Goal: Task Accomplishment & Management: Use online tool/utility

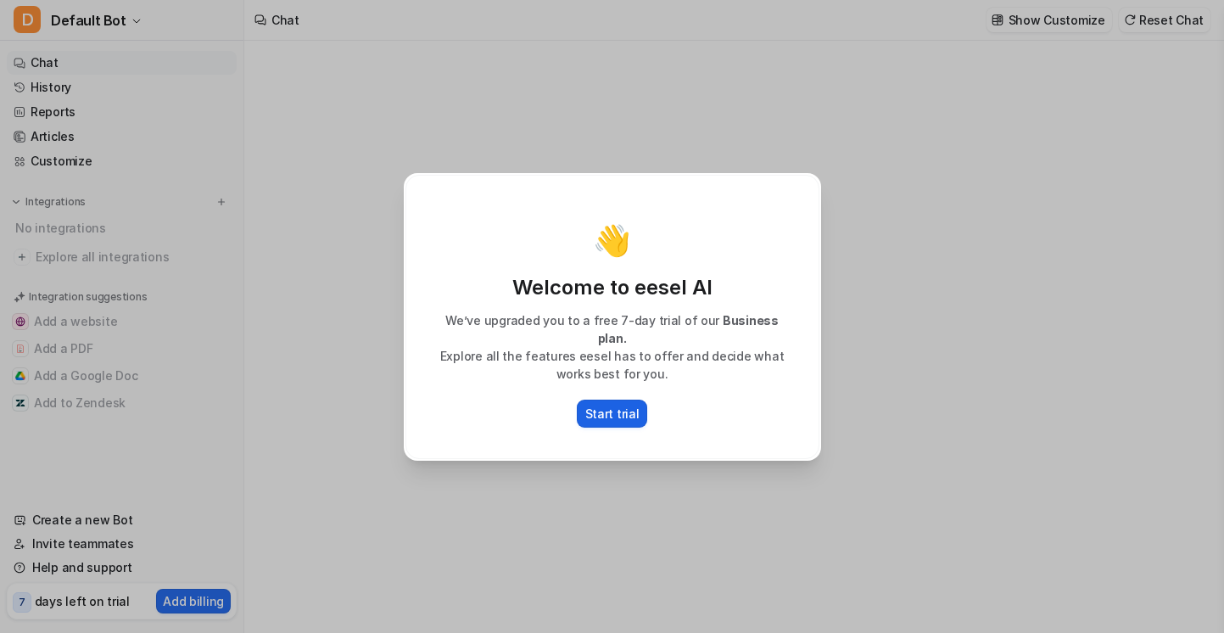
click at [609, 404] on p "Start trial" at bounding box center [612, 413] width 54 height 18
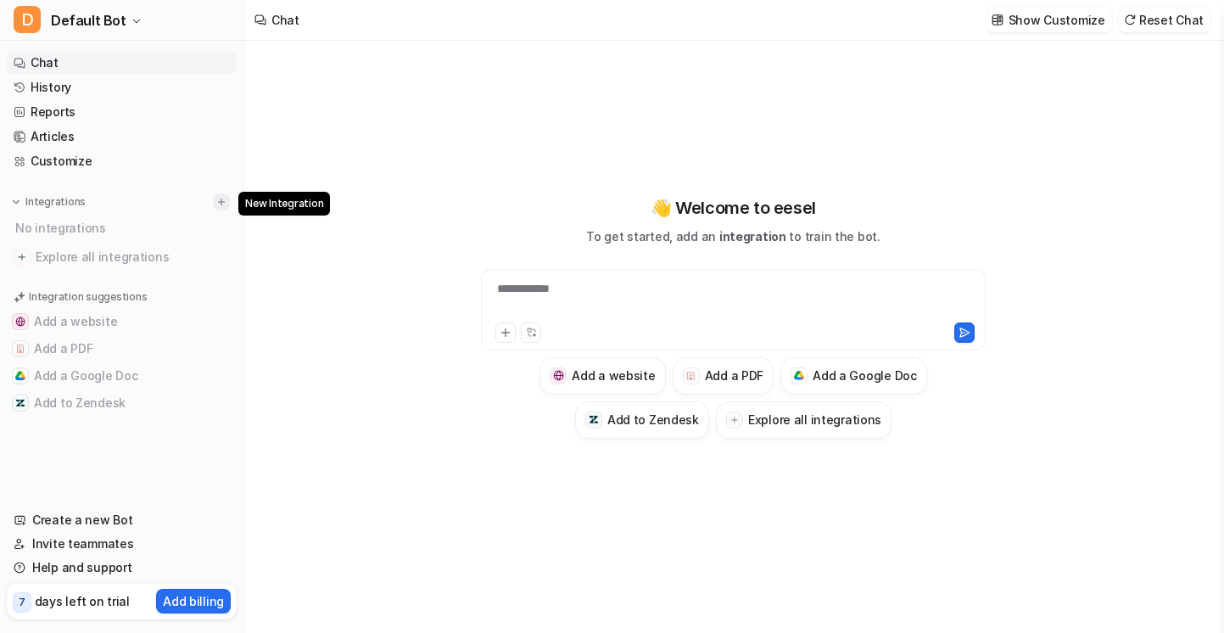
click at [225, 199] on img at bounding box center [221, 202] width 12 height 12
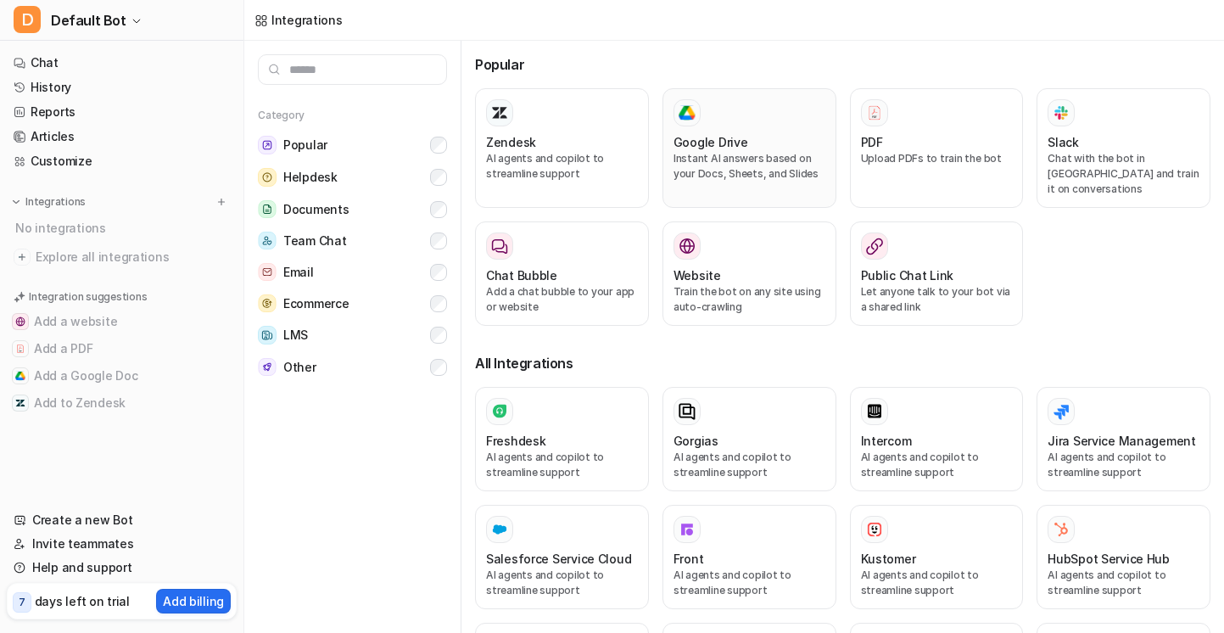
click at [777, 131] on div "Google Drive Instant AI answers based on your Docs, Sheets, and Slides" at bounding box center [749, 148] width 152 height 98
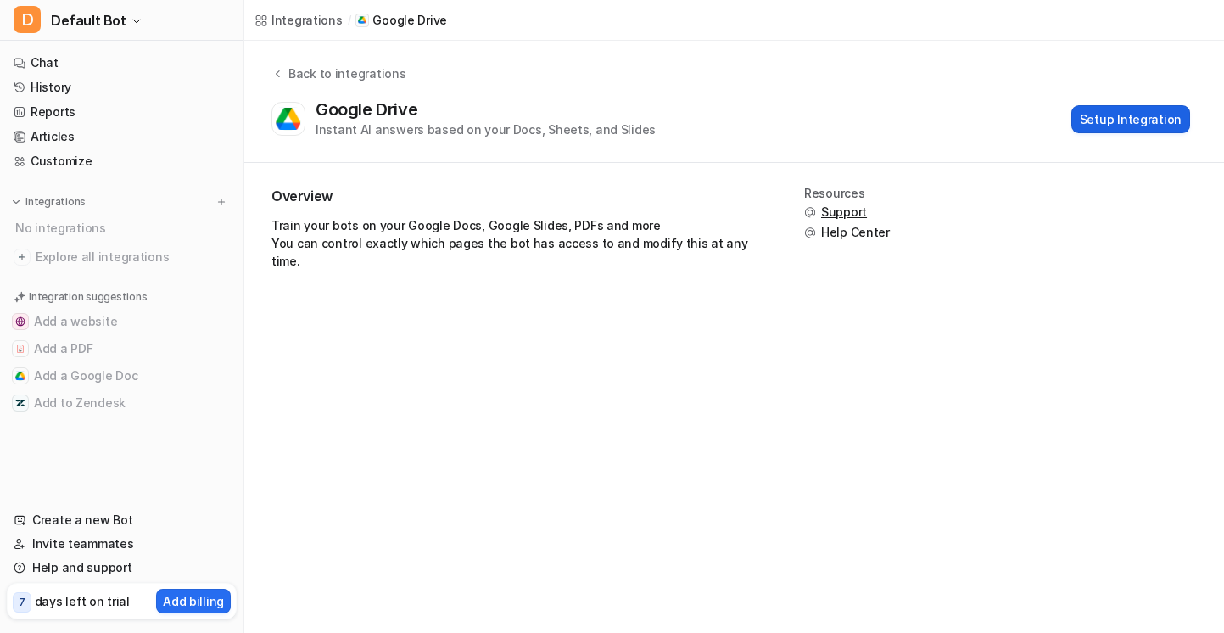
click at [1095, 128] on button "Setup Integration" at bounding box center [1130, 119] width 119 height 28
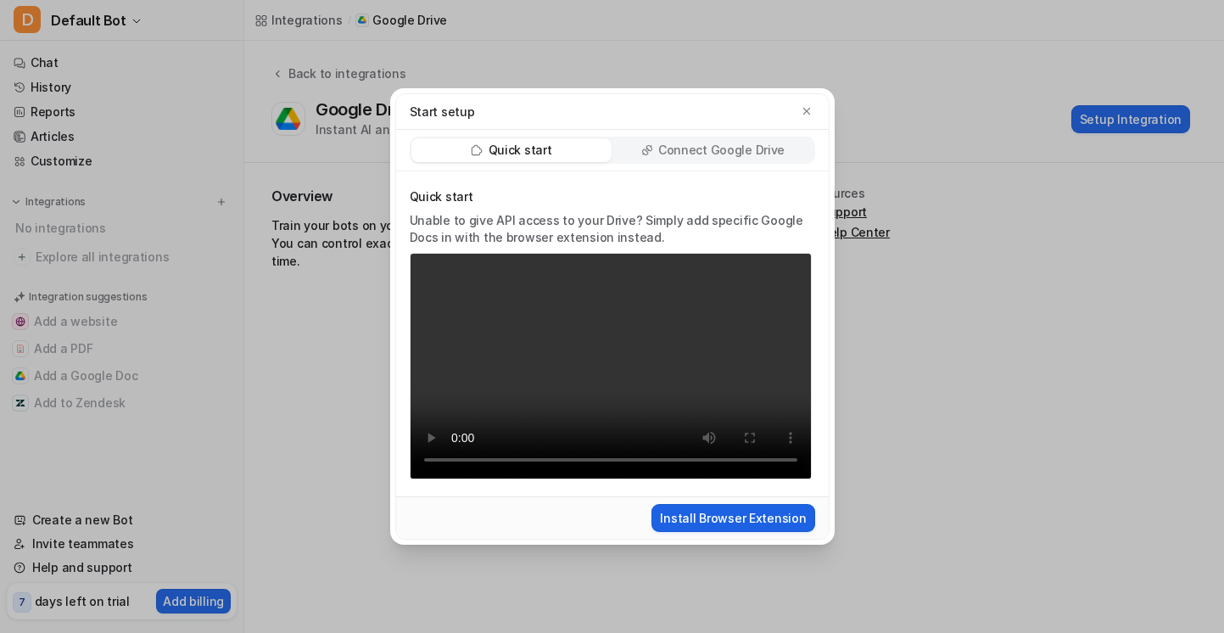
click at [700, 526] on button "Install Browser Extension" at bounding box center [732, 518] width 163 height 28
click at [782, 154] on div "Connect Google Drive" at bounding box center [713, 150] width 200 height 24
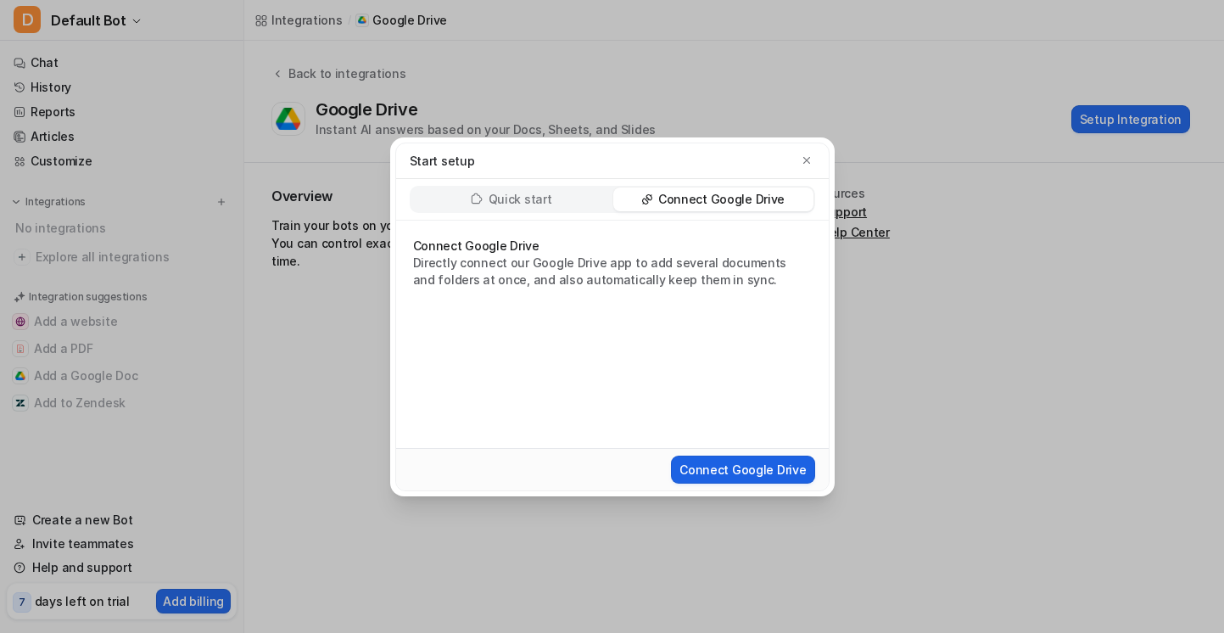
click at [713, 471] on button "Connect Google Drive" at bounding box center [742, 469] width 143 height 28
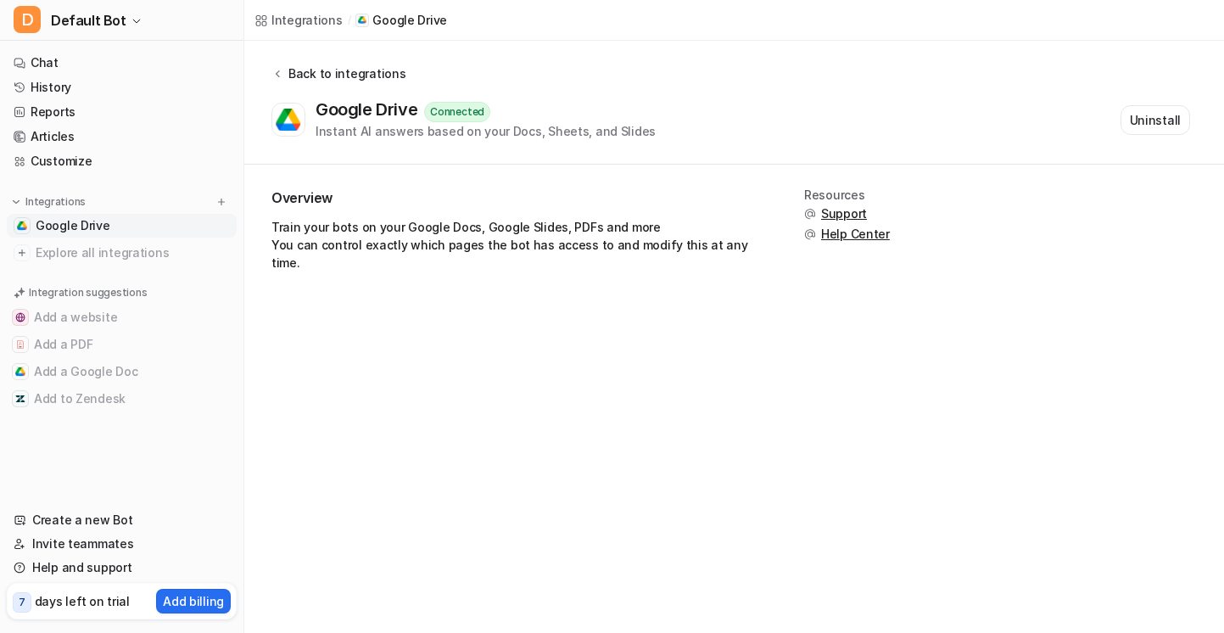
click at [290, 75] on div "Back to integrations" at bounding box center [344, 73] width 122 height 18
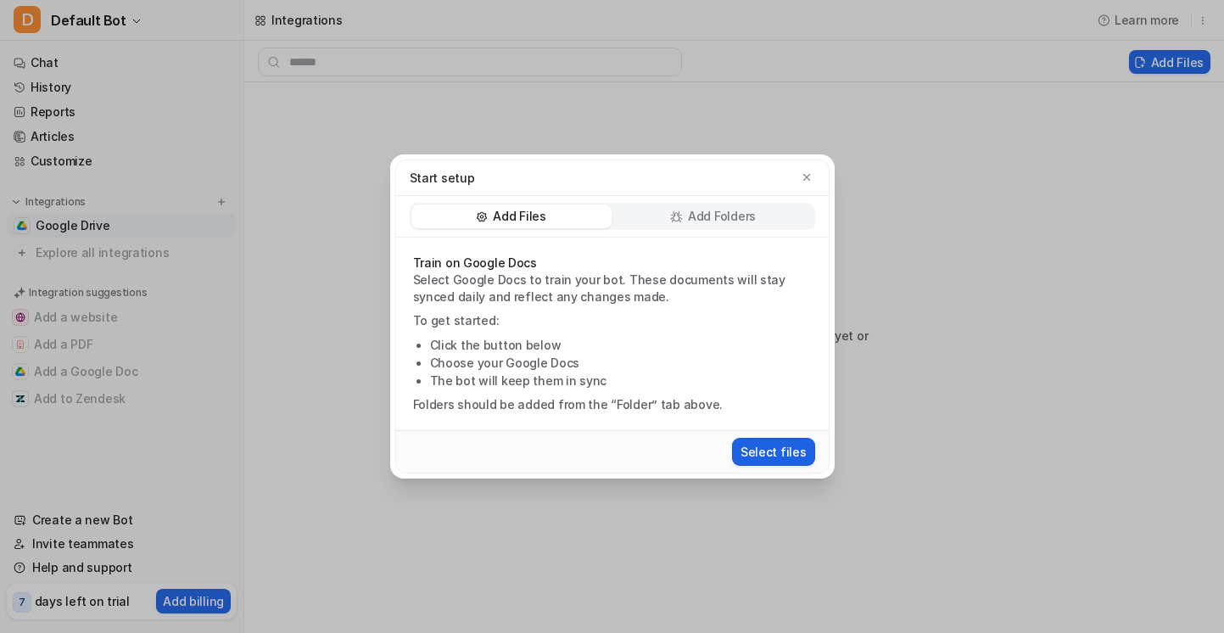
click at [767, 450] on button "Select files" at bounding box center [773, 452] width 83 height 28
click at [811, 172] on icon "button" at bounding box center [806, 177] width 12 height 12
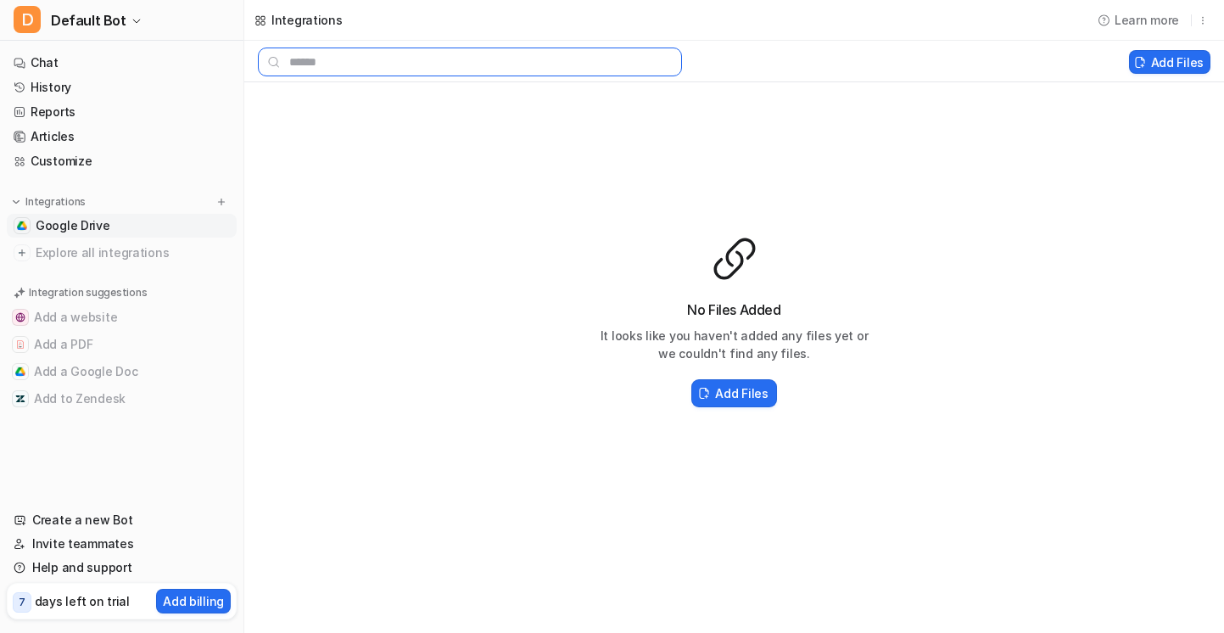
click at [327, 64] on input "text" at bounding box center [470, 61] width 424 height 29
type input "**********"
click at [224, 203] on img at bounding box center [221, 202] width 12 height 12
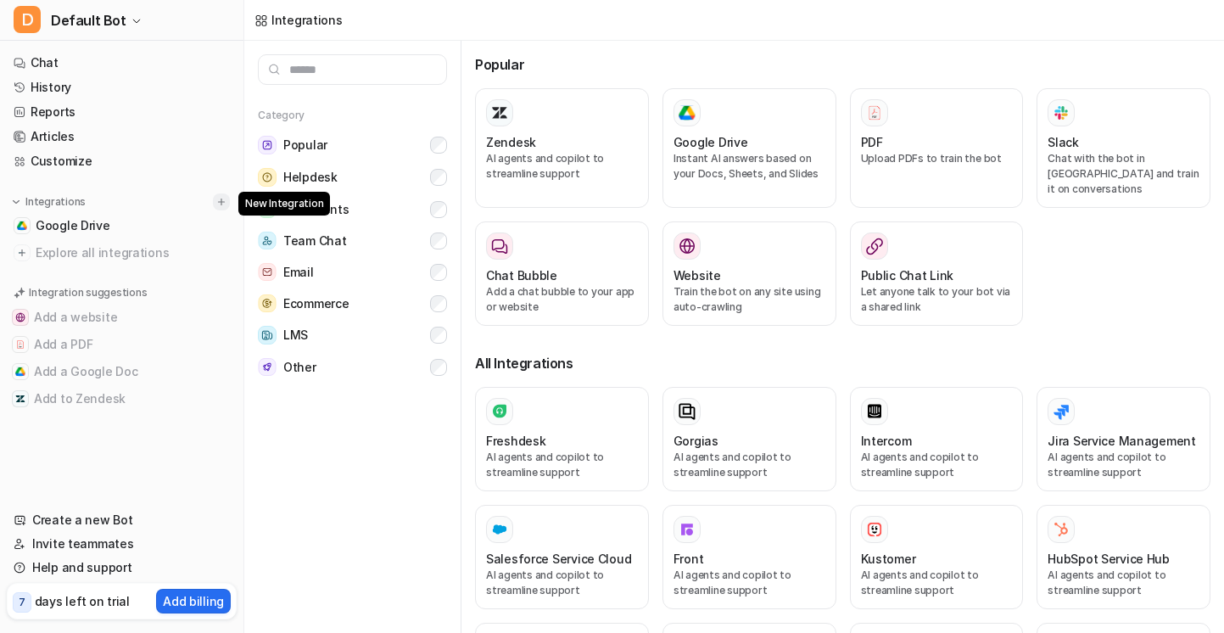
click at [224, 204] on img at bounding box center [221, 202] width 12 height 12
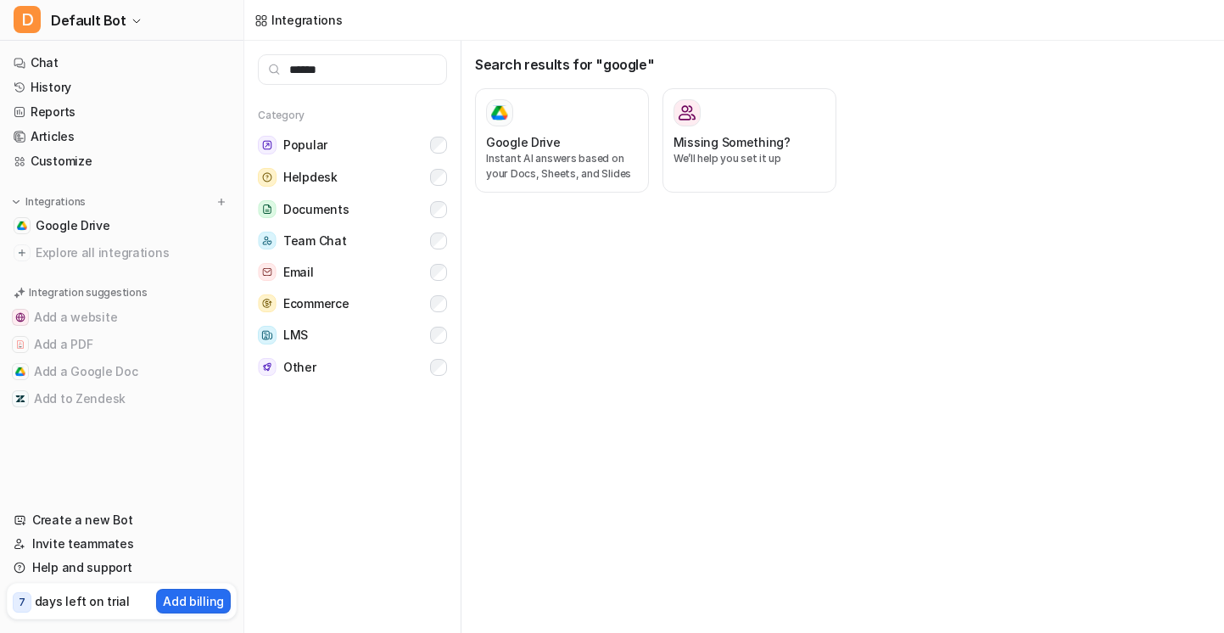
type input "******"
click at [103, 217] on span "Google Drive" at bounding box center [73, 225] width 75 height 17
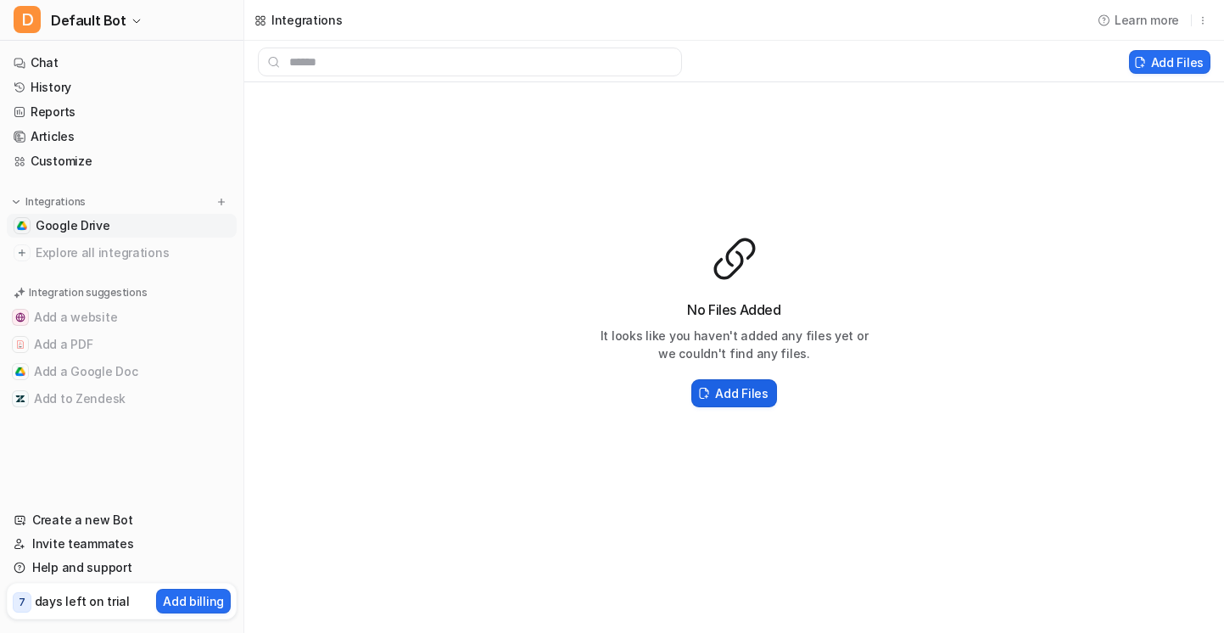
click at [728, 393] on h2 "Add Files" at bounding box center [741, 393] width 53 height 18
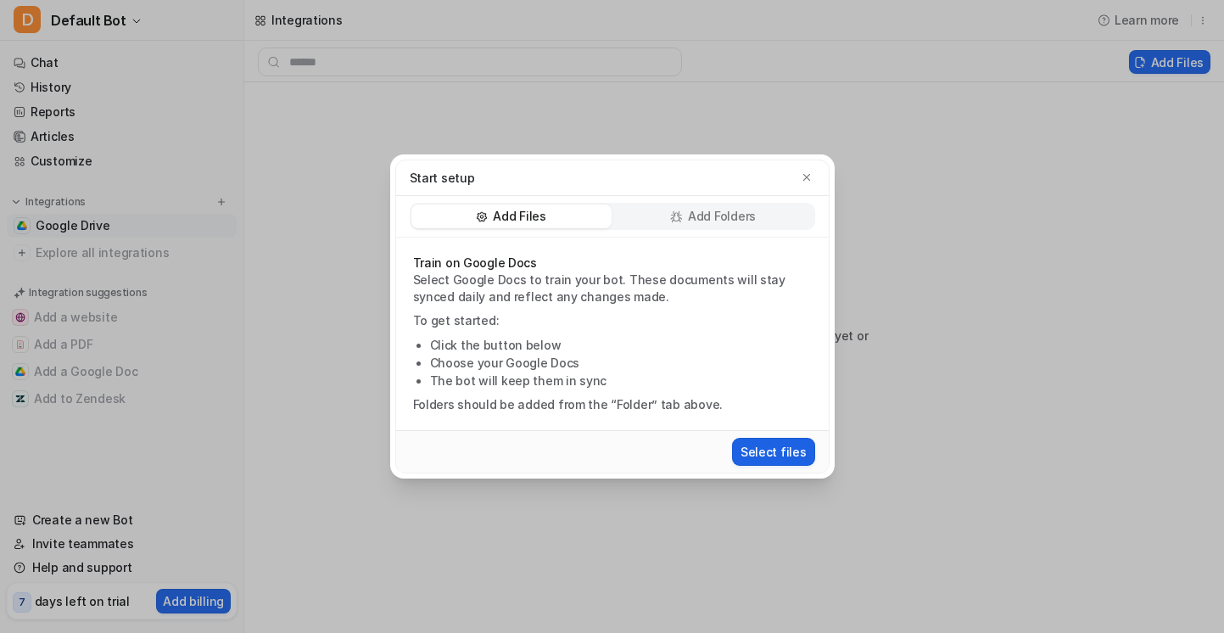
click at [765, 458] on button "Select files" at bounding box center [773, 452] width 83 height 28
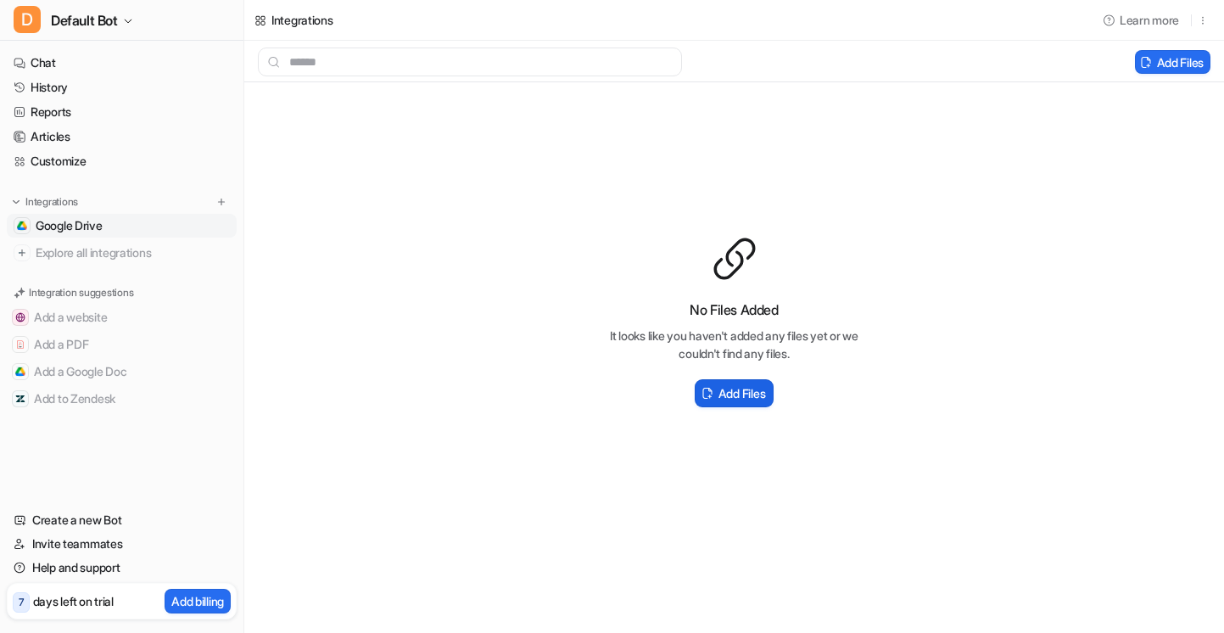
click at [728, 389] on h2 "Add Files" at bounding box center [741, 393] width 47 height 18
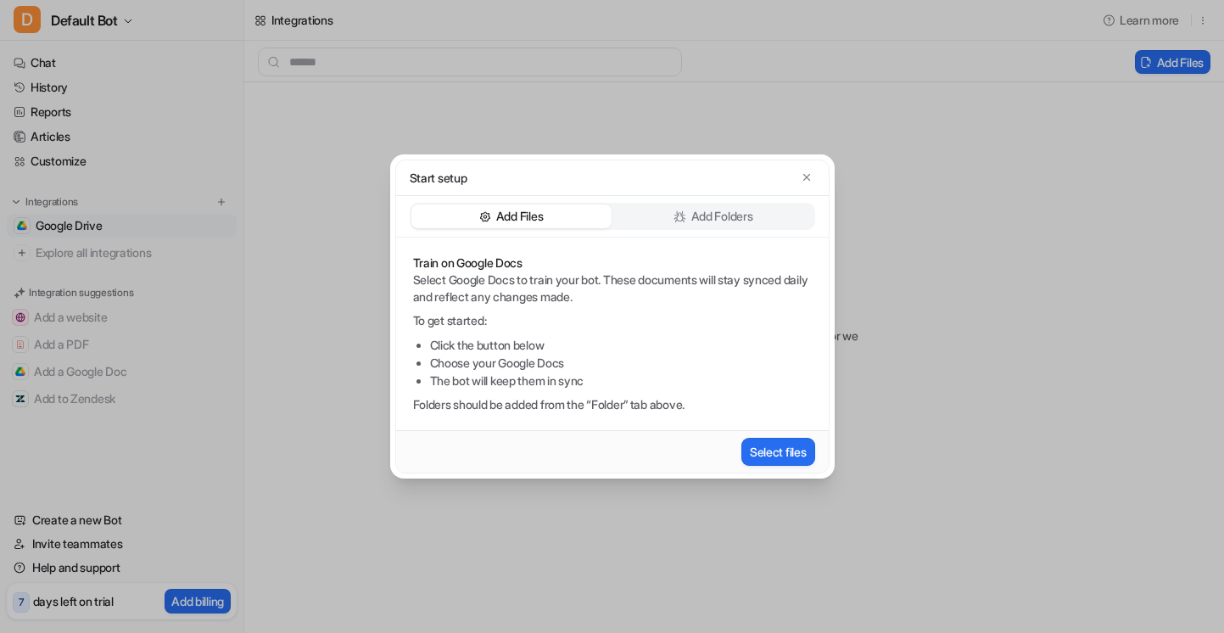
click at [673, 210] on icon at bounding box center [679, 216] width 13 height 13
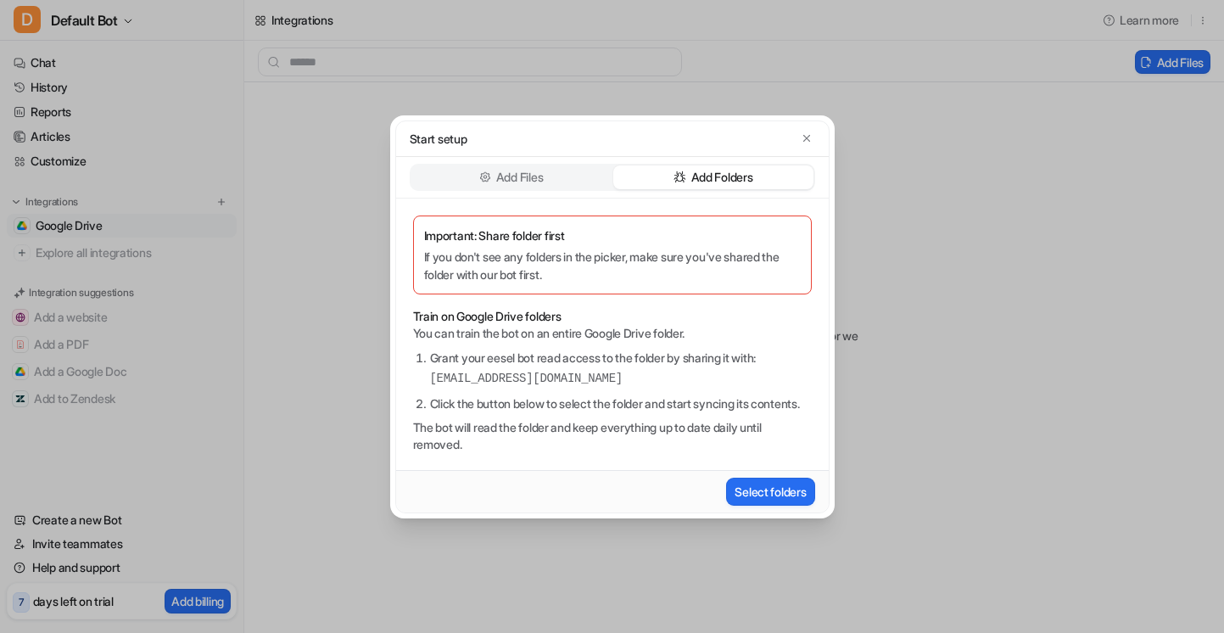
click at [544, 166] on div "Add Files" at bounding box center [511, 177] width 200 height 24
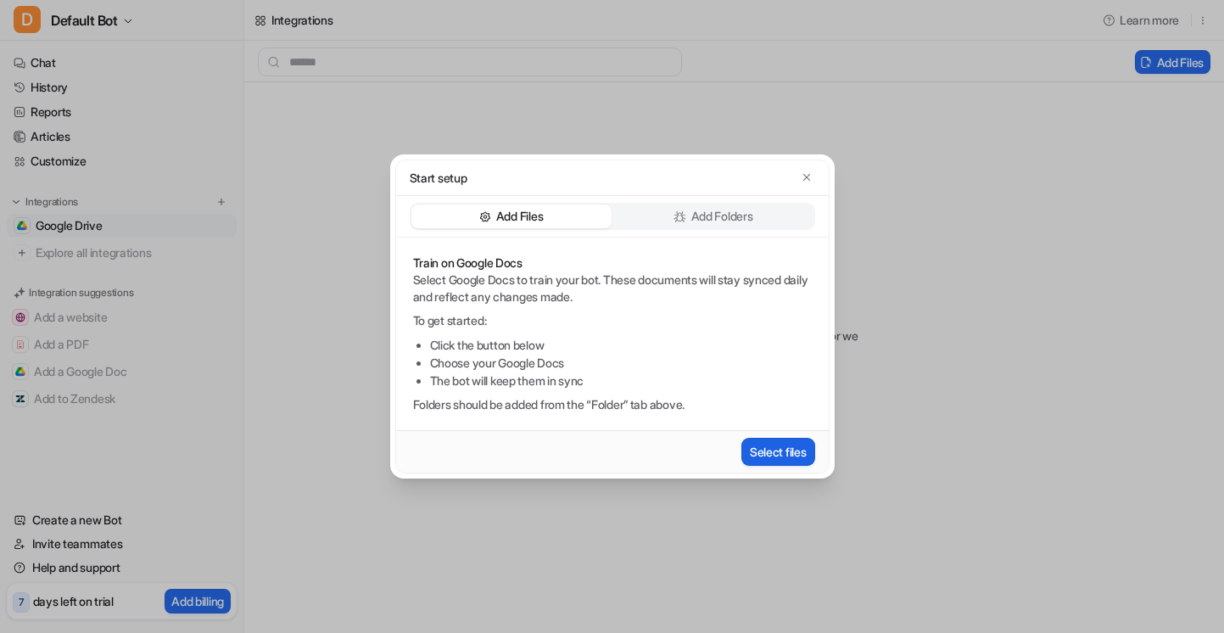
click at [769, 454] on button "Select files" at bounding box center [778, 452] width 74 height 28
click at [807, 178] on icon "button" at bounding box center [806, 177] width 12 height 12
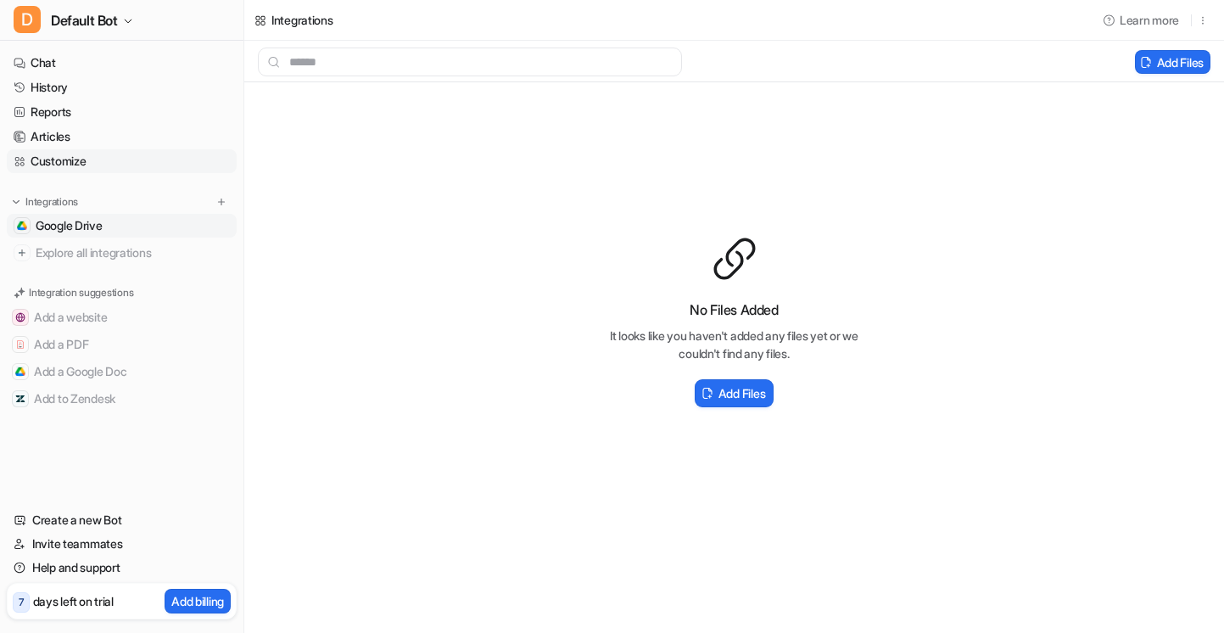
click at [125, 157] on link "Customize" at bounding box center [122, 161] width 230 height 24
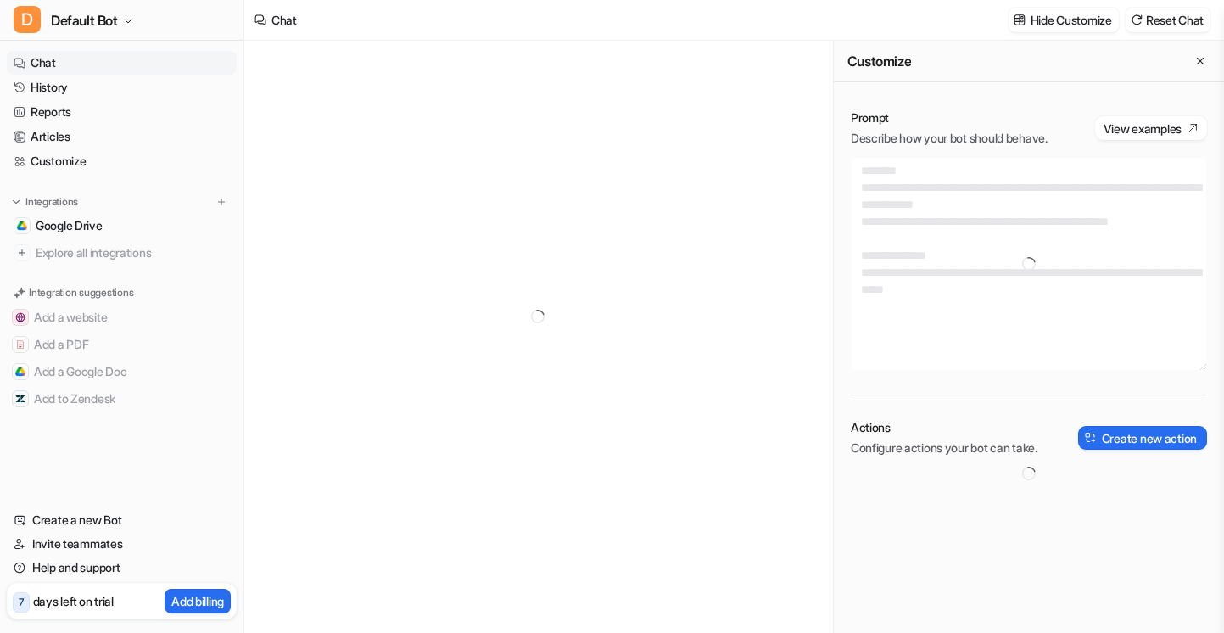
type textarea "**********"
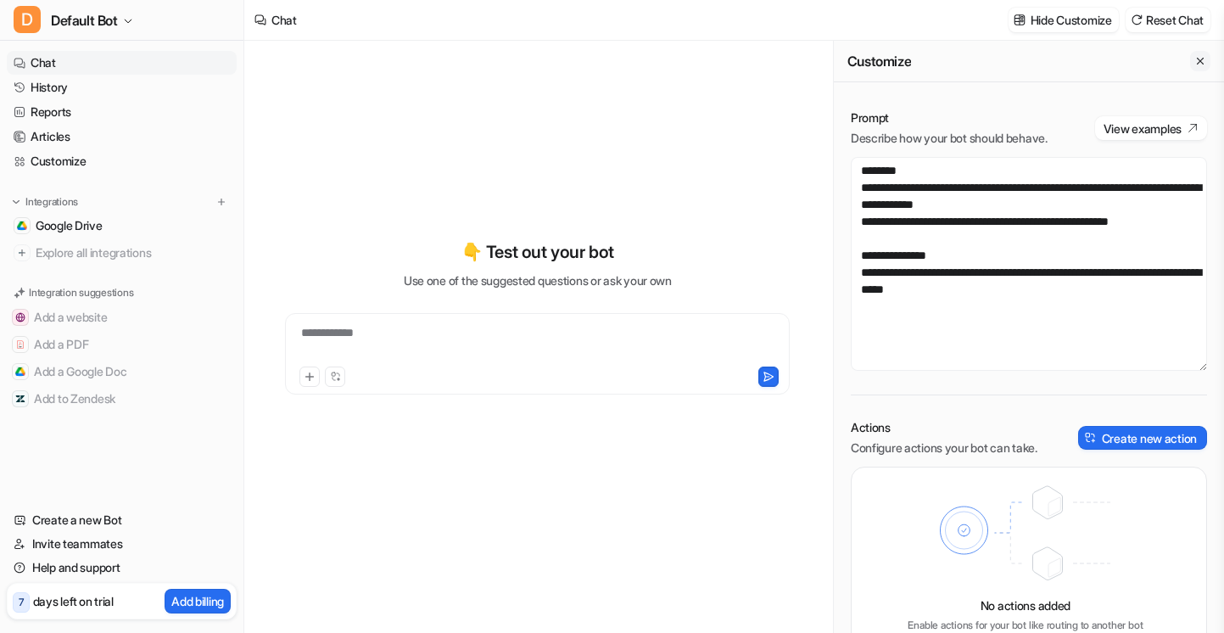
click at [1204, 62] on icon "Close flyout" at bounding box center [1200, 61] width 12 height 12
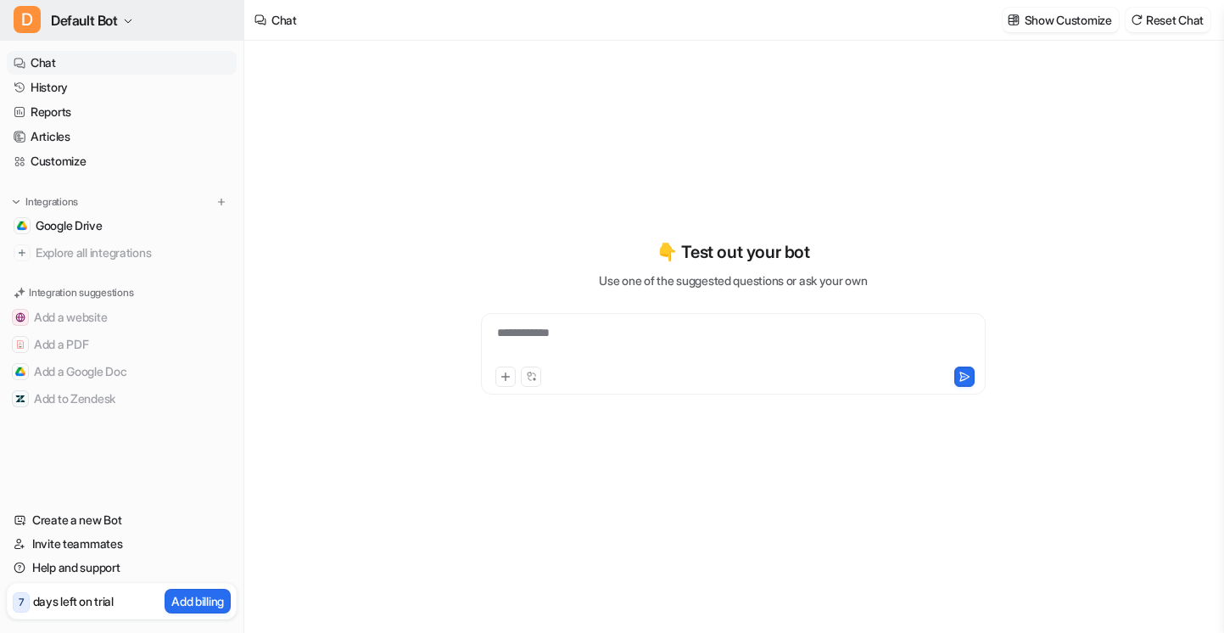
click at [108, 25] on span "Default Bot" at bounding box center [84, 20] width 67 height 24
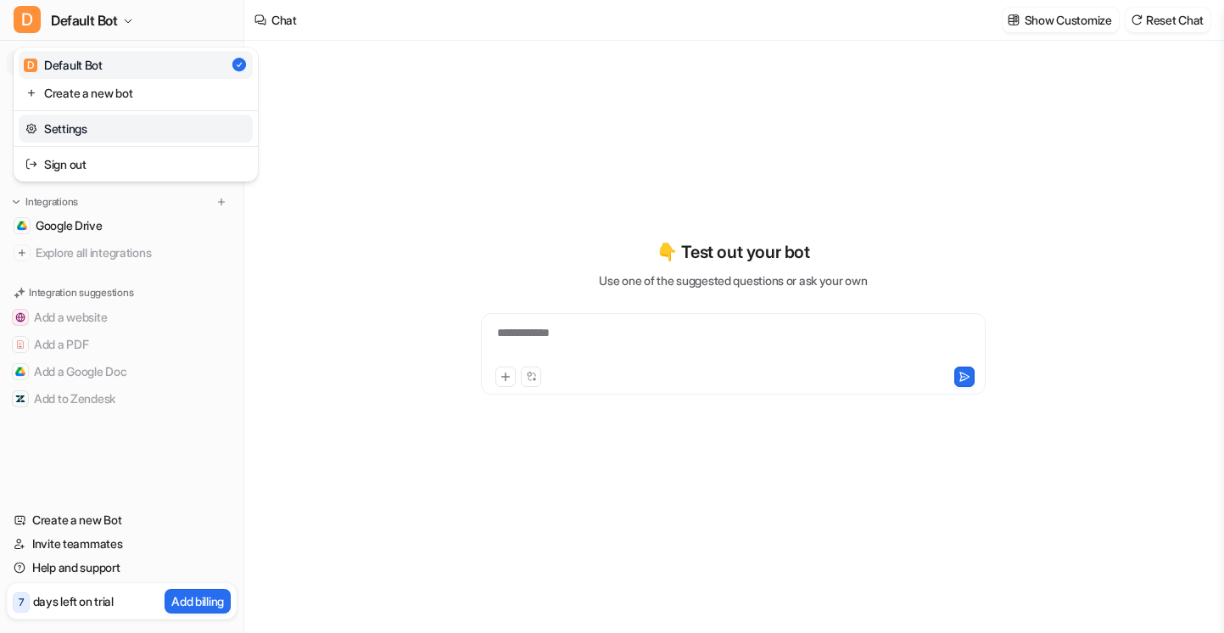
click at [85, 131] on link "Settings" at bounding box center [136, 128] width 234 height 28
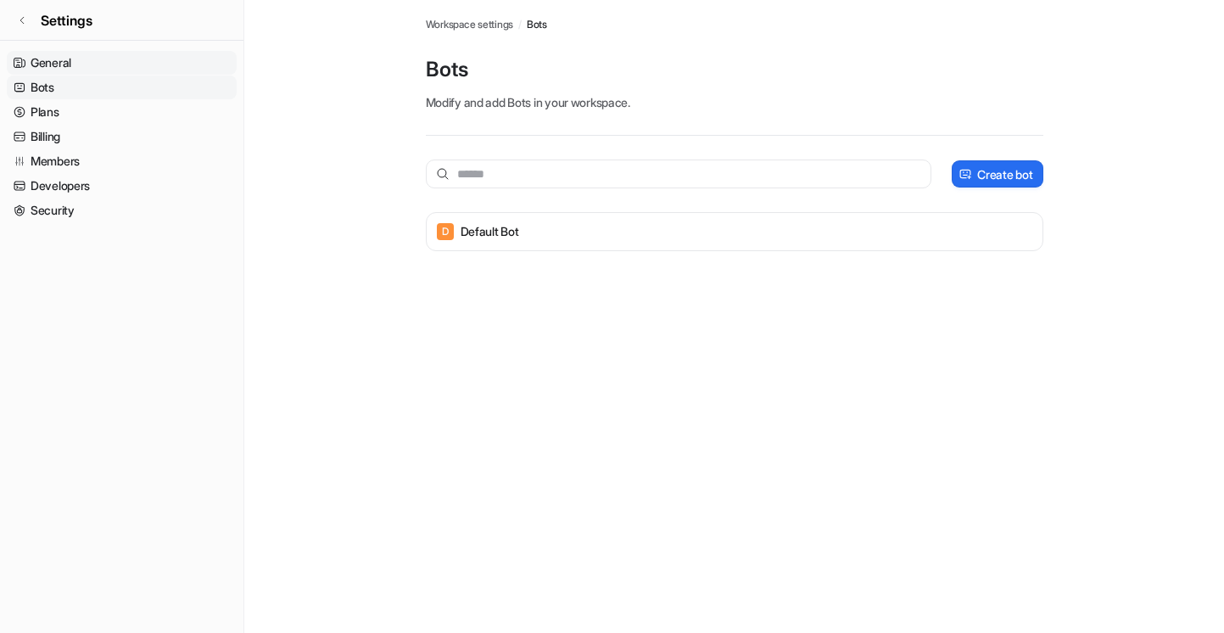
click at [187, 62] on link "General" at bounding box center [122, 63] width 230 height 24
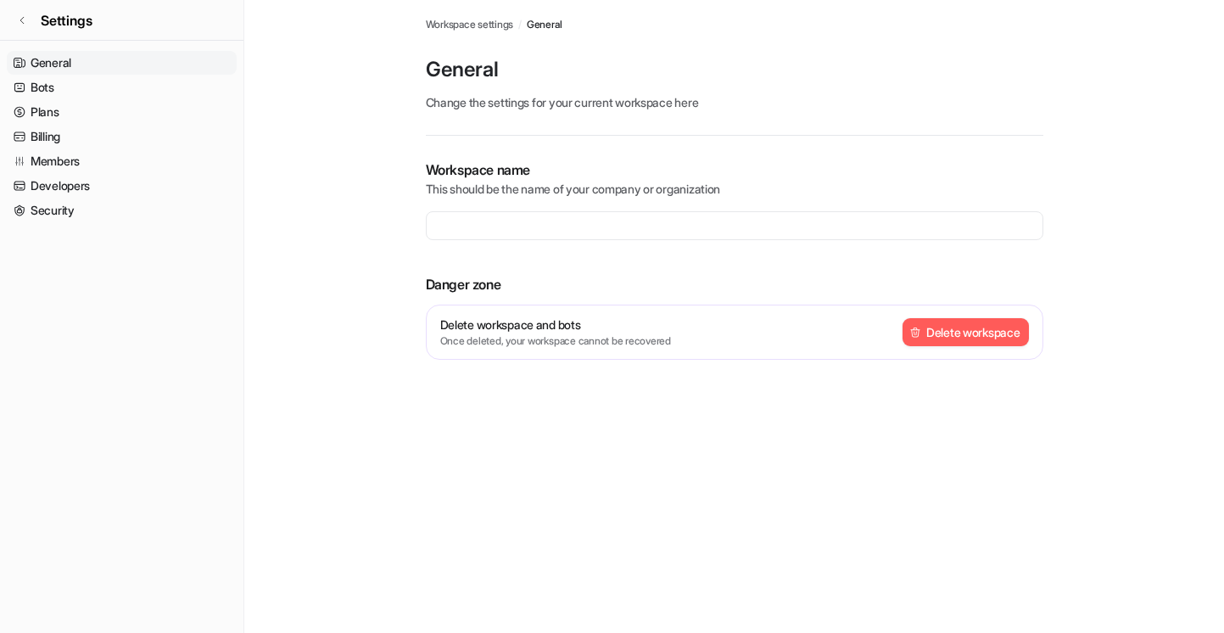
type input "**********"
click at [39, 23] on link "Settings" at bounding box center [121, 20] width 243 height 41
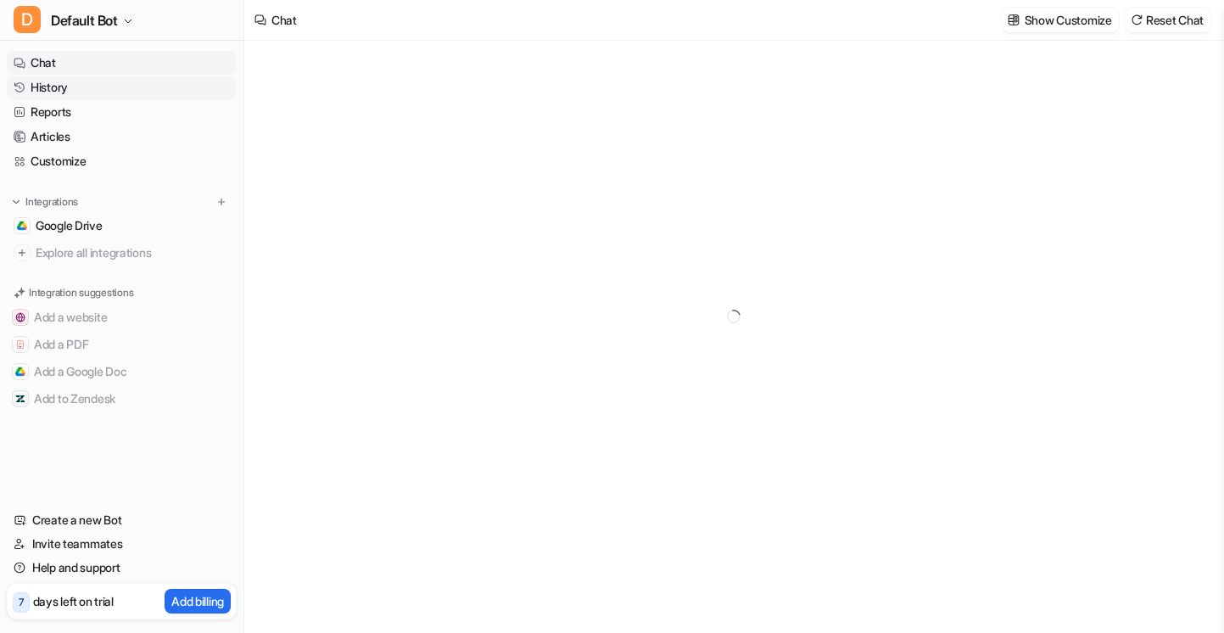
click at [71, 94] on link "History" at bounding box center [122, 87] width 230 height 24
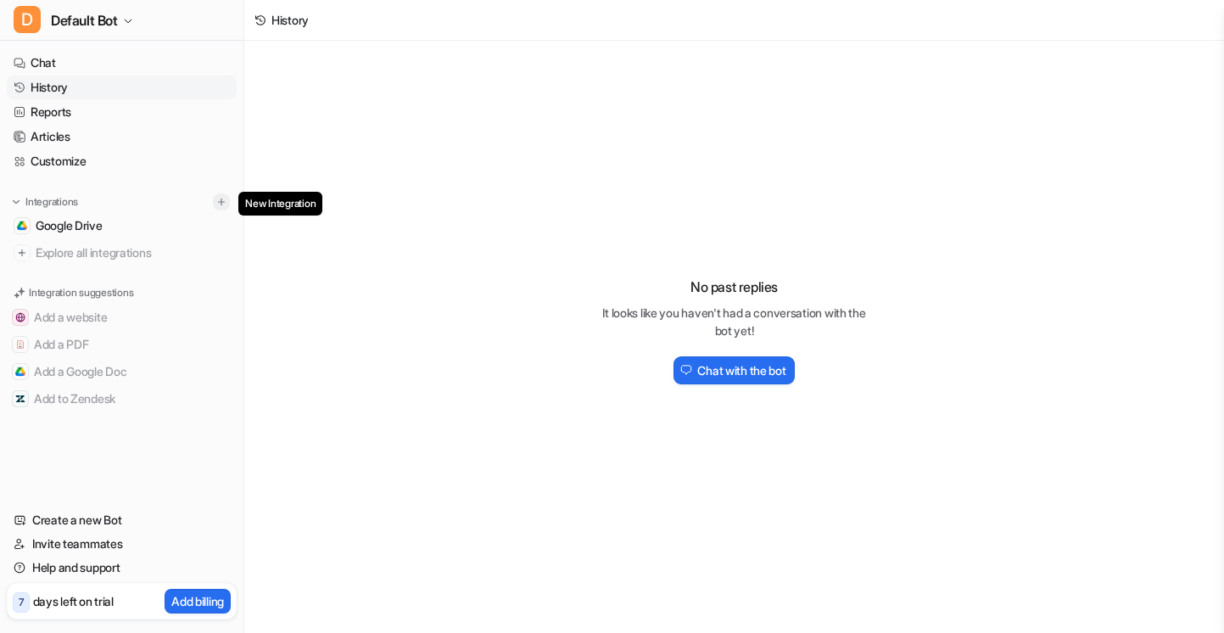
click at [220, 195] on button at bounding box center [221, 201] width 17 height 17
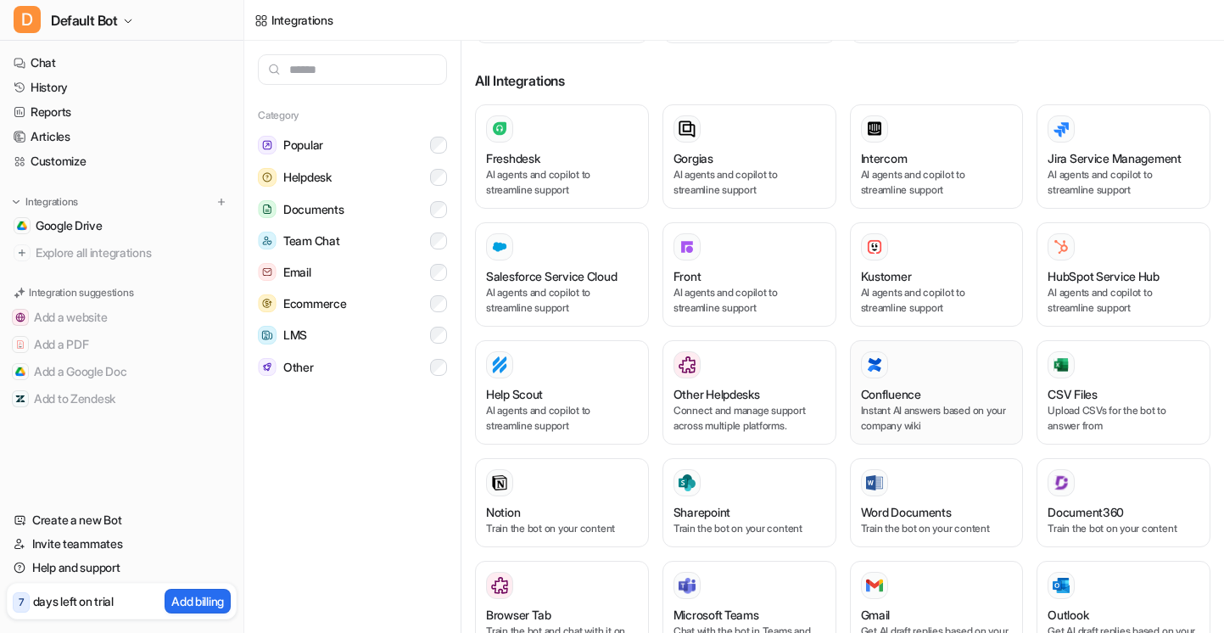
scroll to position [290, 0]
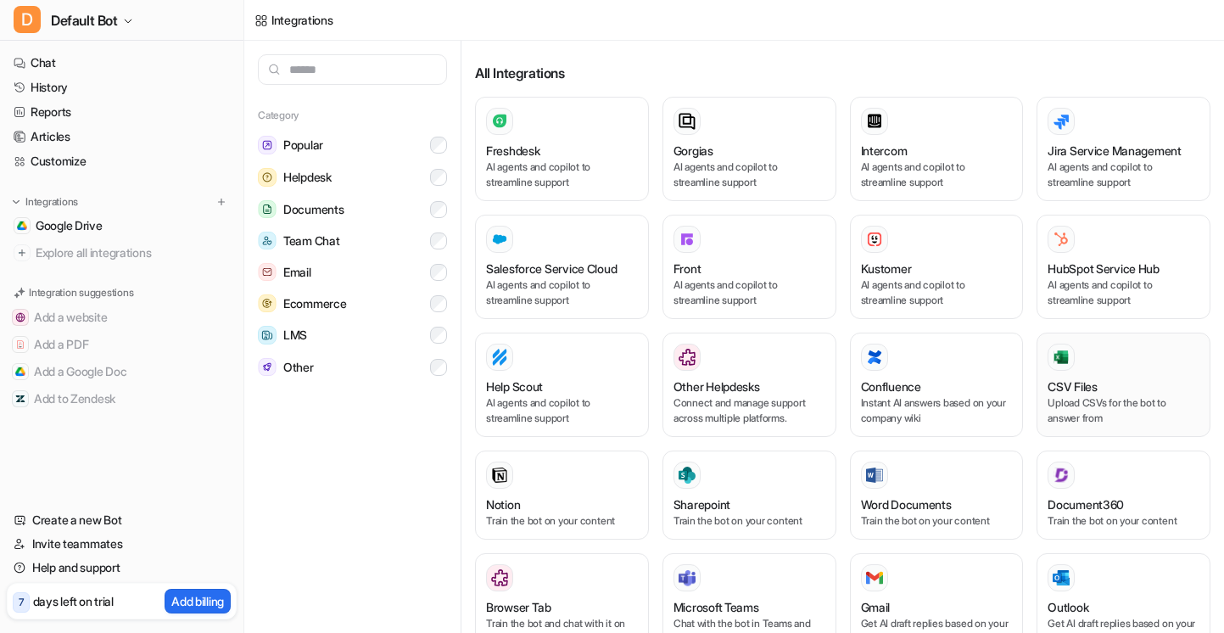
click at [1084, 343] on div at bounding box center [1123, 356] width 152 height 27
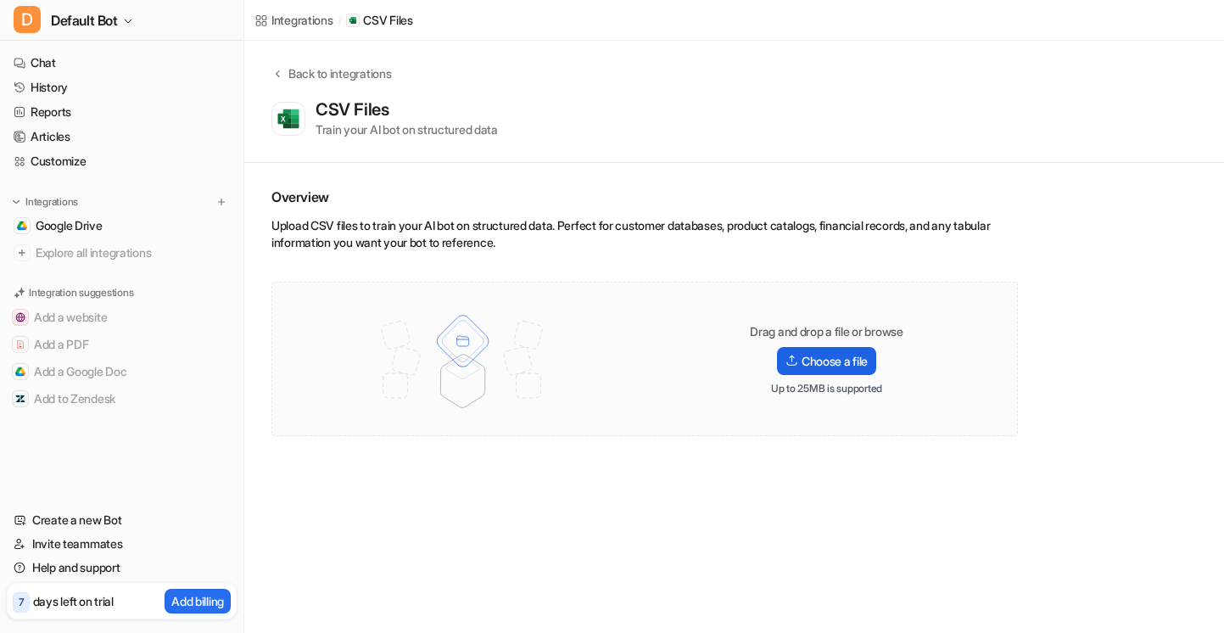
click at [828, 360] on label "Choose a file" at bounding box center [826, 361] width 99 height 28
click at [0, 0] on input "Choose a file" at bounding box center [0, 0] width 0 height 0
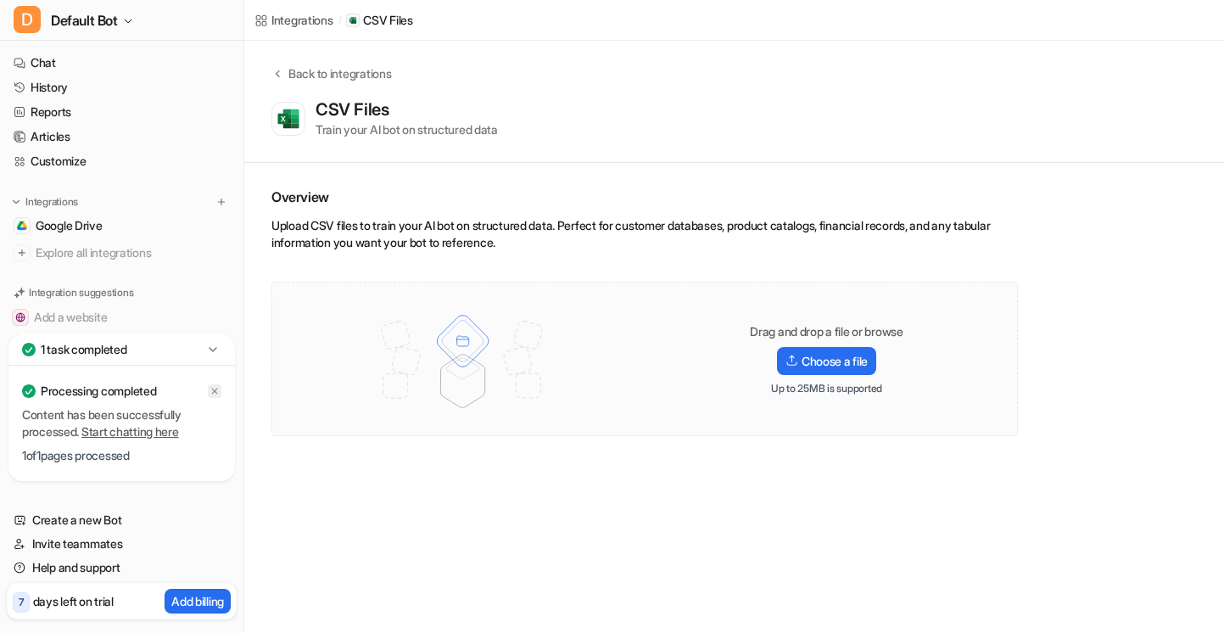
click at [213, 387] on icon at bounding box center [214, 391] width 10 height 10
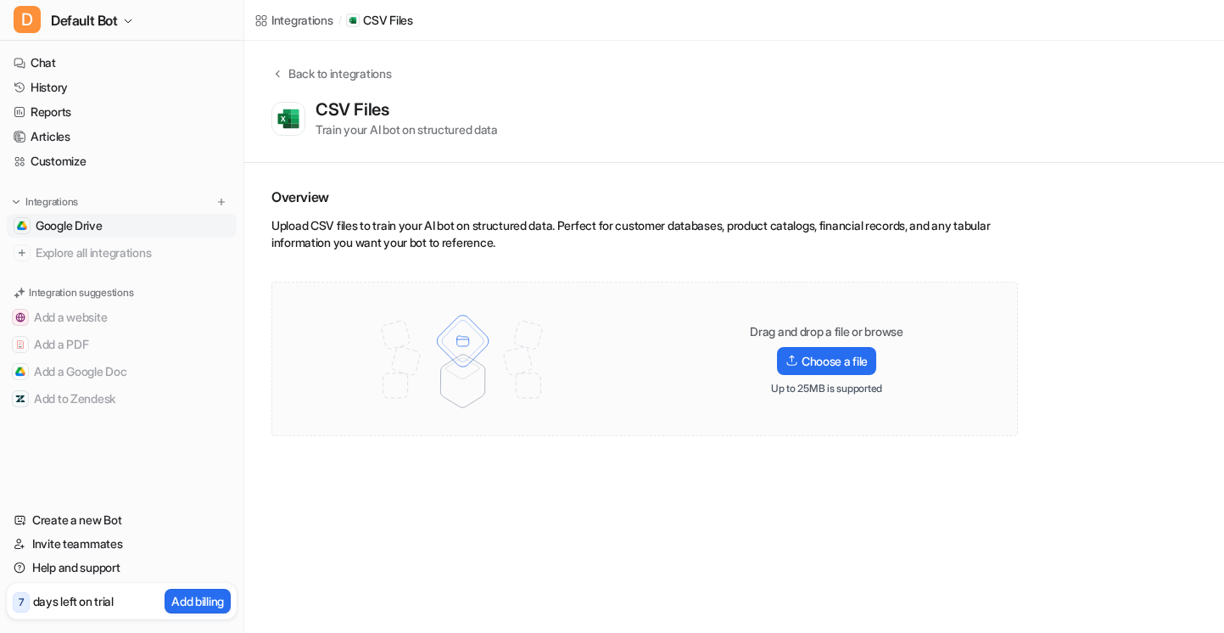
click at [204, 224] on link "Google Drive" at bounding box center [122, 226] width 230 height 24
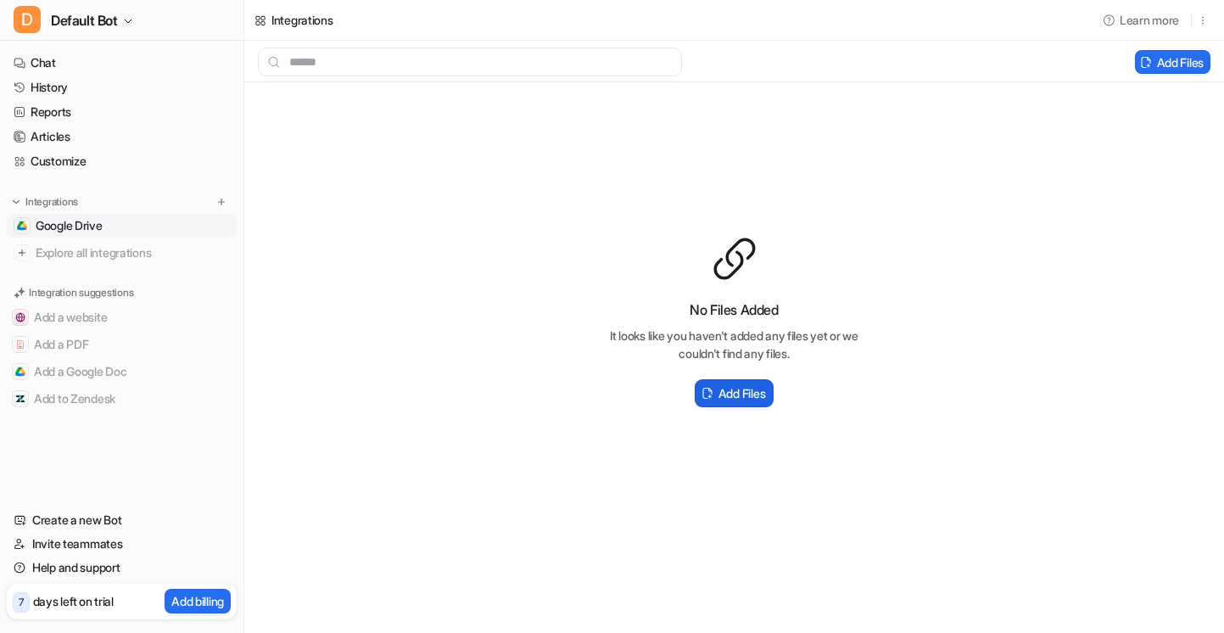
click at [728, 389] on h2 "Add Files" at bounding box center [741, 393] width 47 height 18
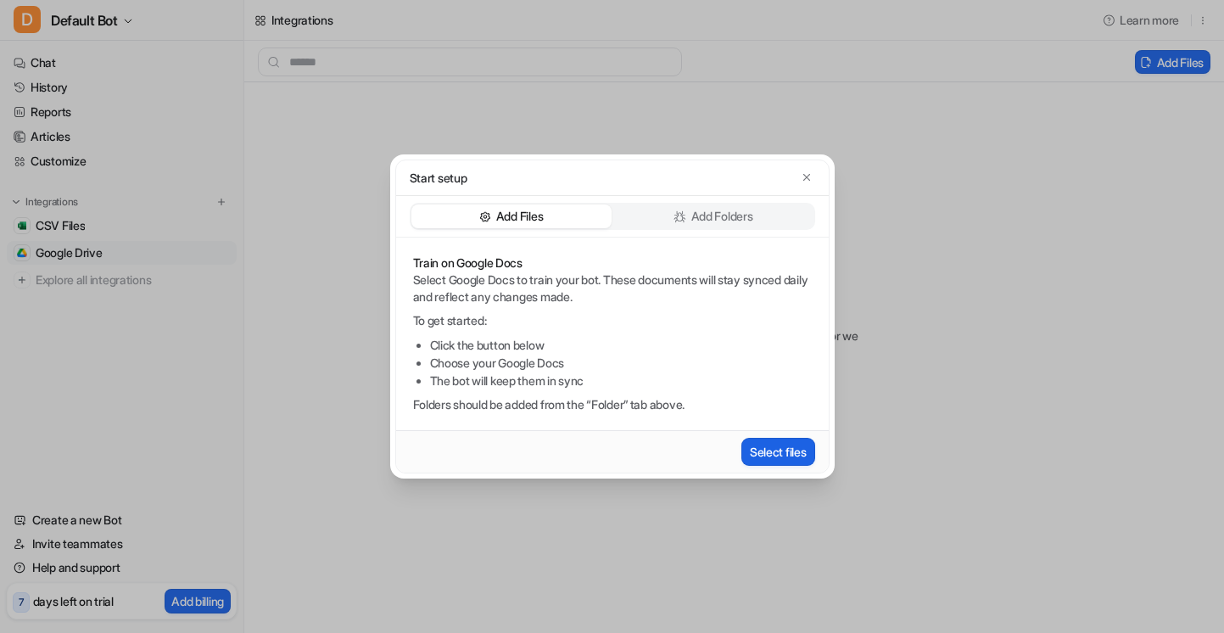
click at [783, 449] on button "Select files" at bounding box center [778, 452] width 74 height 28
click at [742, 212] on p "Add Folders" at bounding box center [722, 216] width 62 height 17
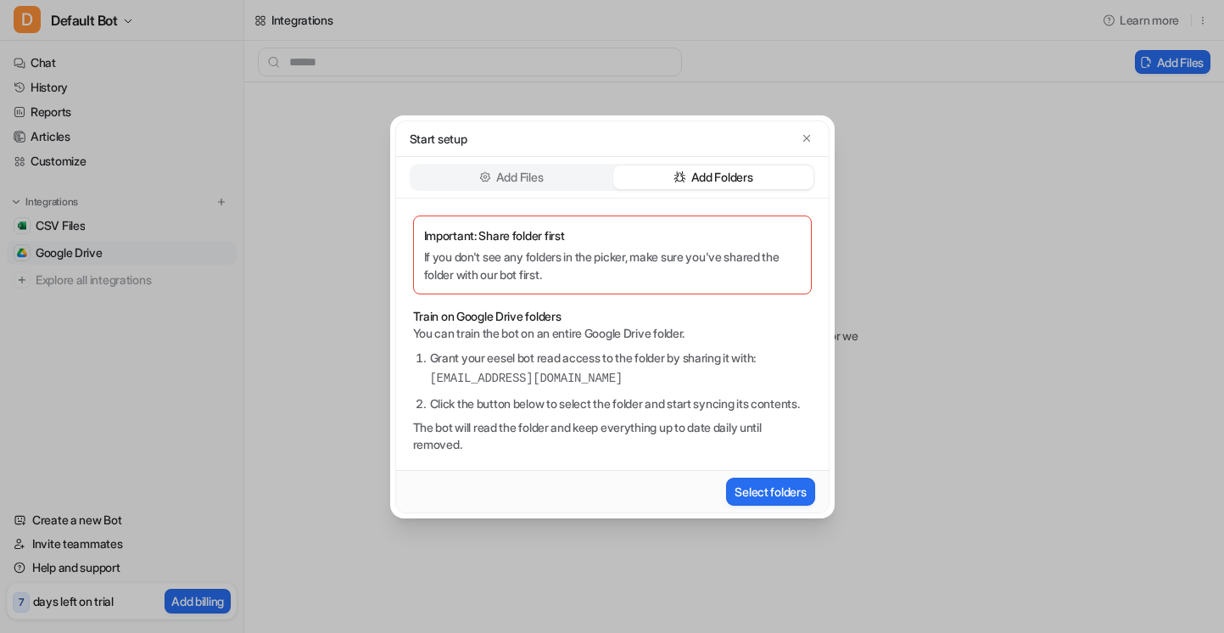
click at [647, 290] on div "Important: Share folder first If you don't see any folders in the picker, make …" at bounding box center [612, 333] width 432 height 271
click at [743, 491] on button "Select folders" at bounding box center [770, 491] width 88 height 28
click at [813, 130] on button "button" at bounding box center [806, 138] width 17 height 17
